Goal: Information Seeking & Learning: Learn about a topic

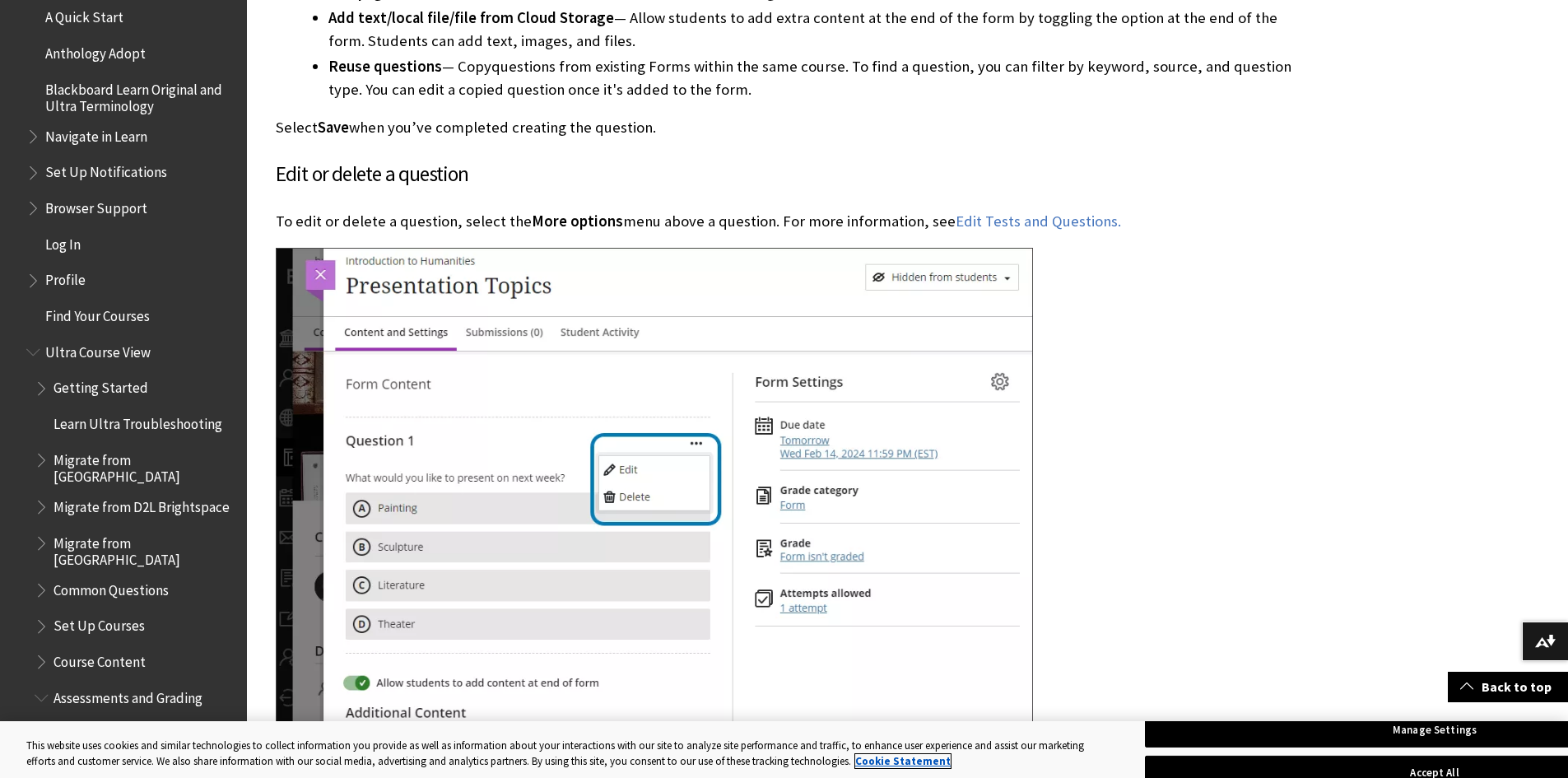
scroll to position [1672, 0]
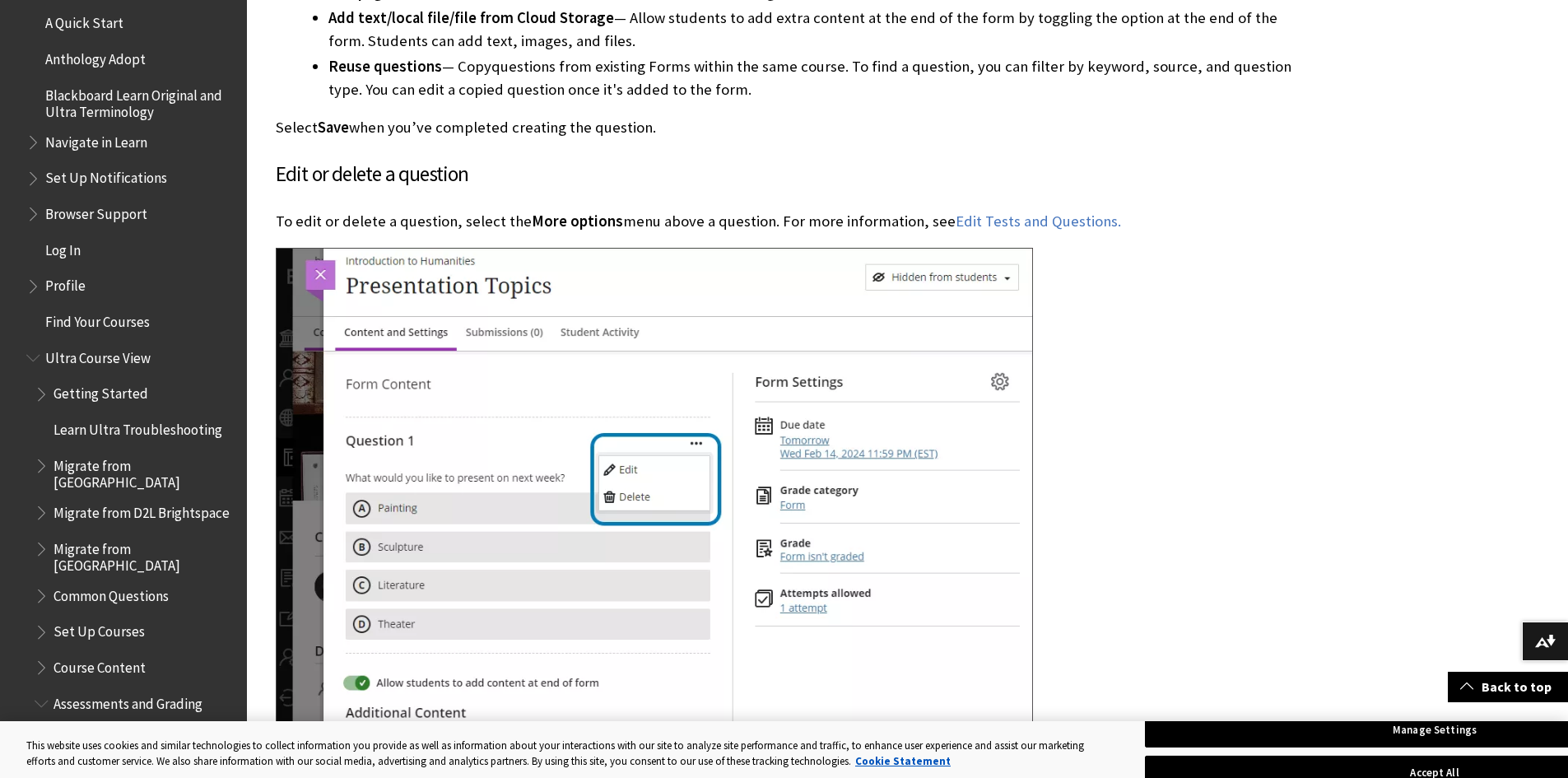
click at [115, 515] on span "Migrate from D2L Brightspace" at bounding box center [141, 509] width 177 height 23
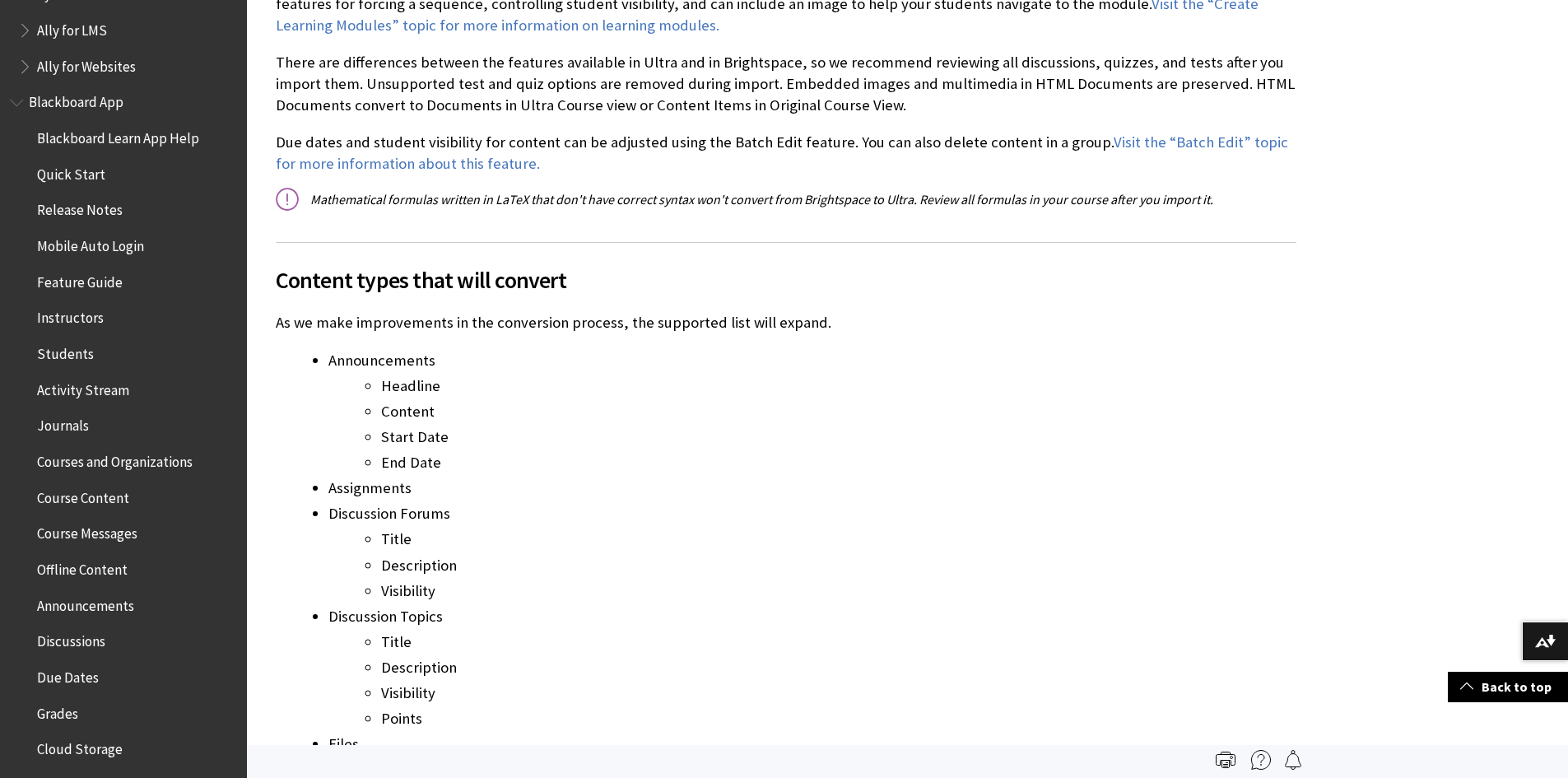
scroll to position [165, 0]
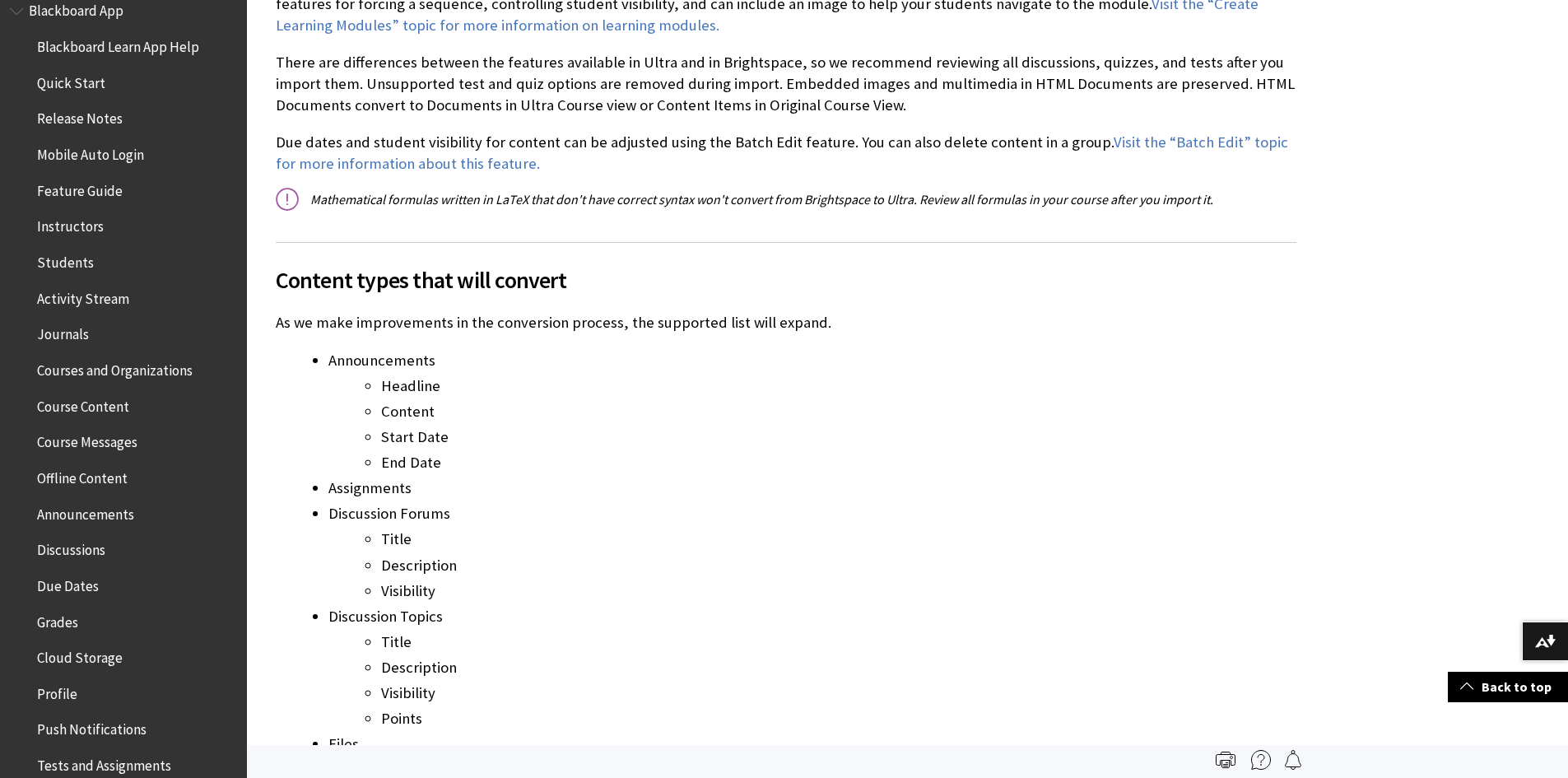
click at [89, 324] on span "Journals" at bounding box center [128, 335] width 219 height 28
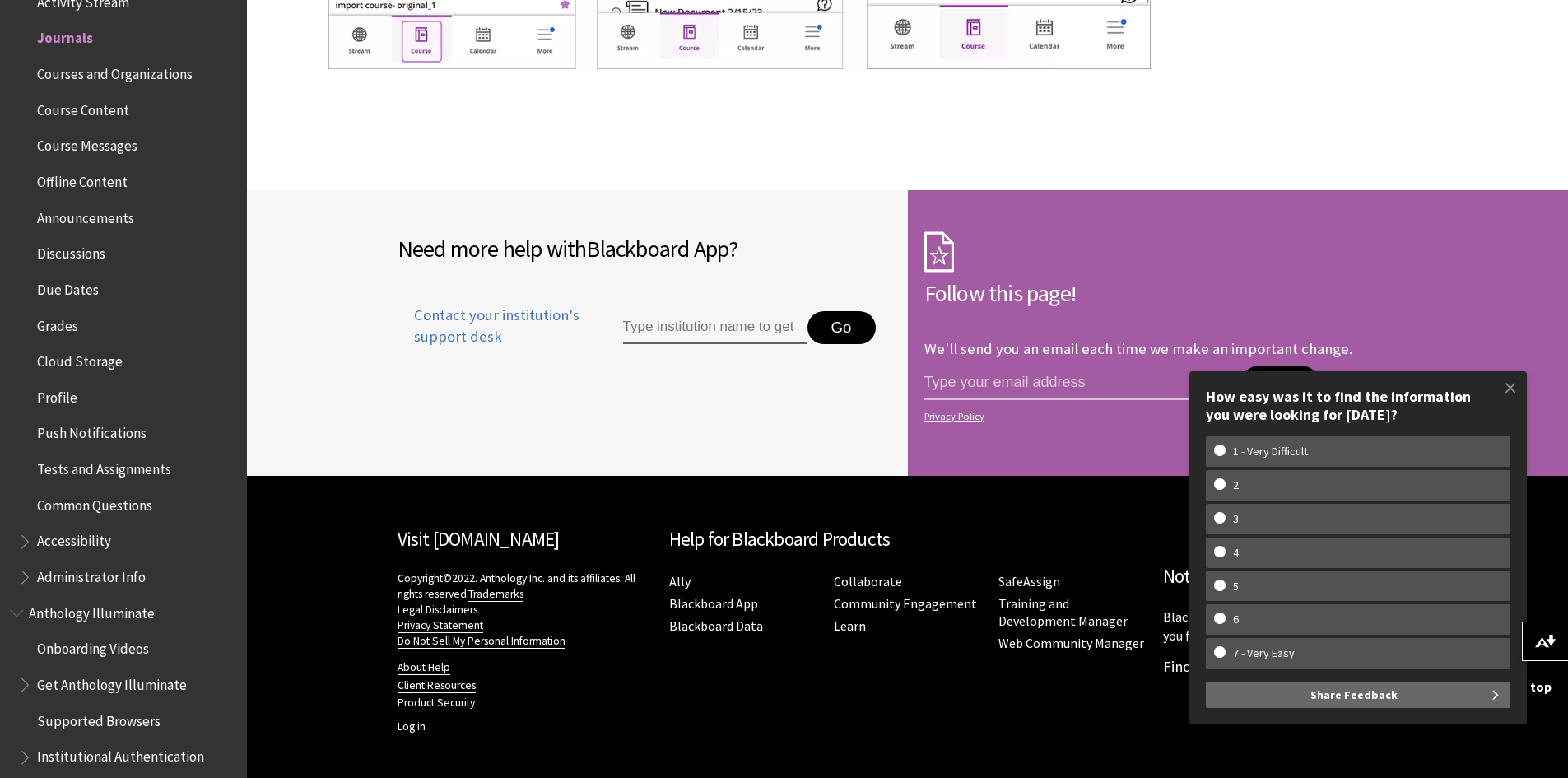
scroll to position [12208, 0]
